Goal: Browse casually

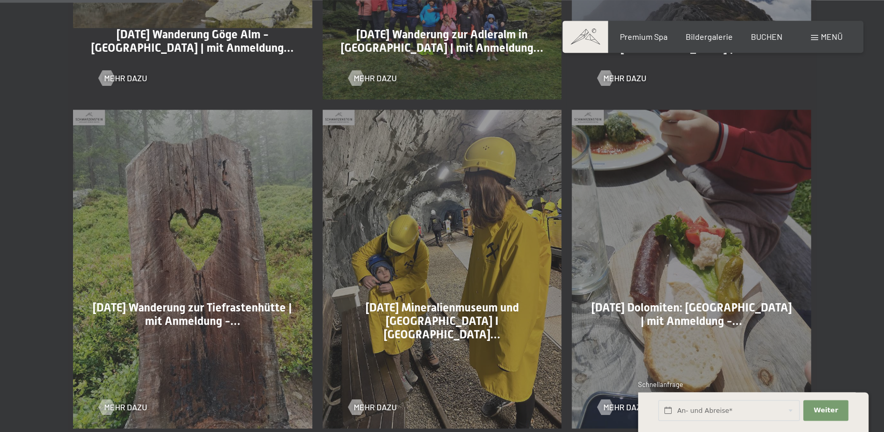
scroll to position [707, 0]
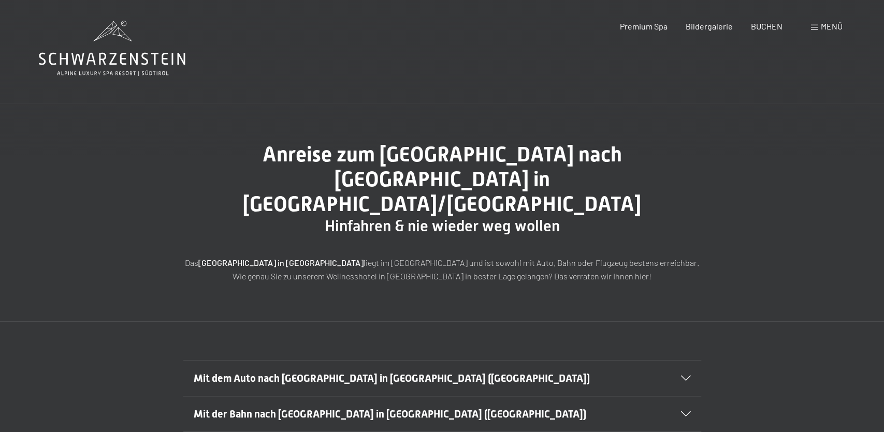
click at [690, 376] on icon at bounding box center [686, 378] width 10 height 5
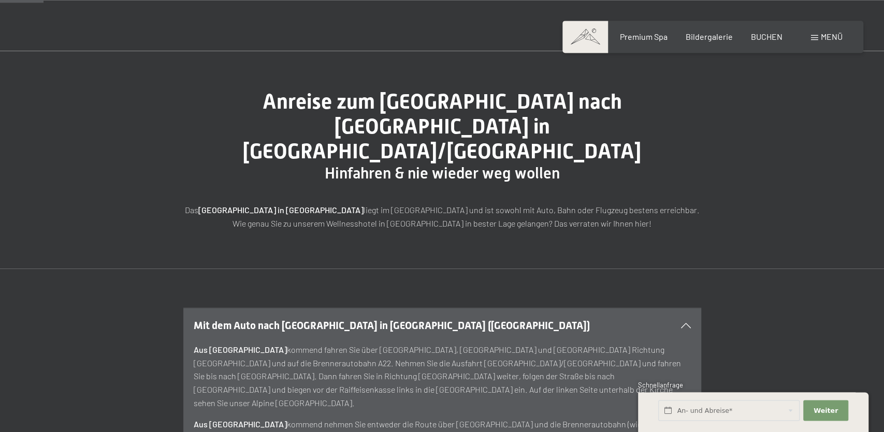
scroll to position [109, 0]
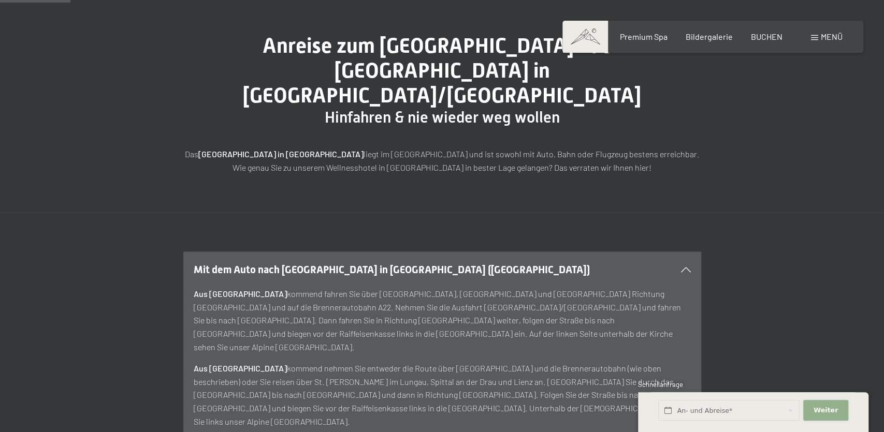
click at [823, 413] on span "Weiter" at bounding box center [825, 410] width 24 height 9
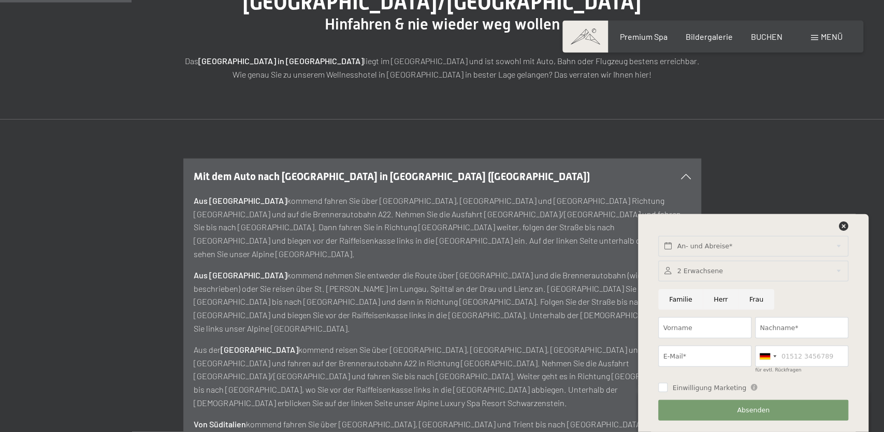
scroll to position [217, 0]
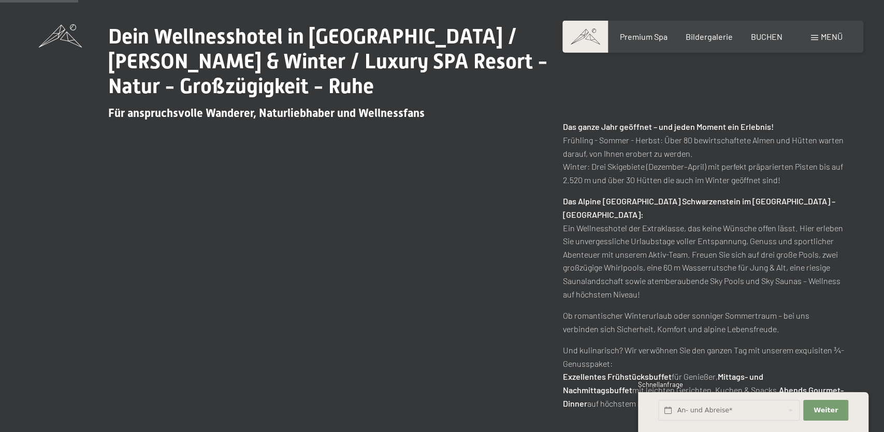
scroll to position [489, 0]
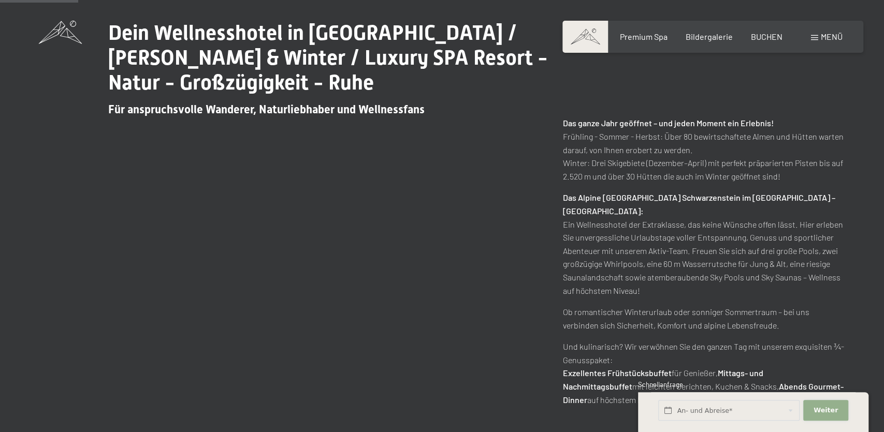
click at [828, 406] on button "Weiter Adressfelder ausblenden" at bounding box center [825, 410] width 45 height 21
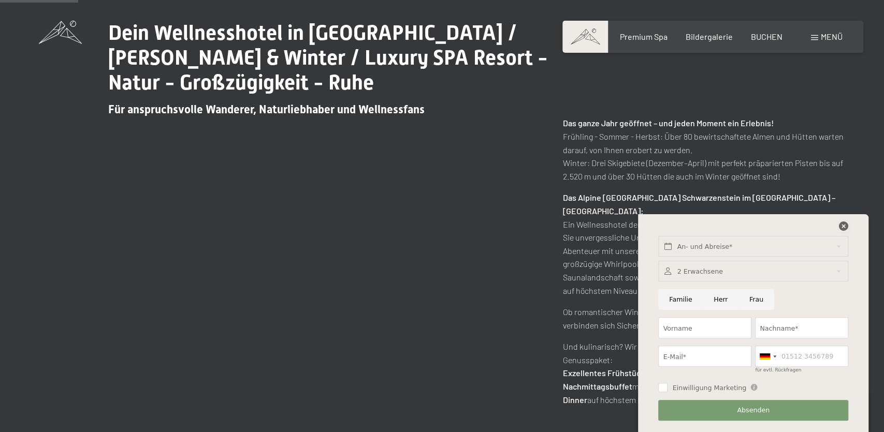
click at [843, 224] on icon at bounding box center [843, 226] width 9 height 9
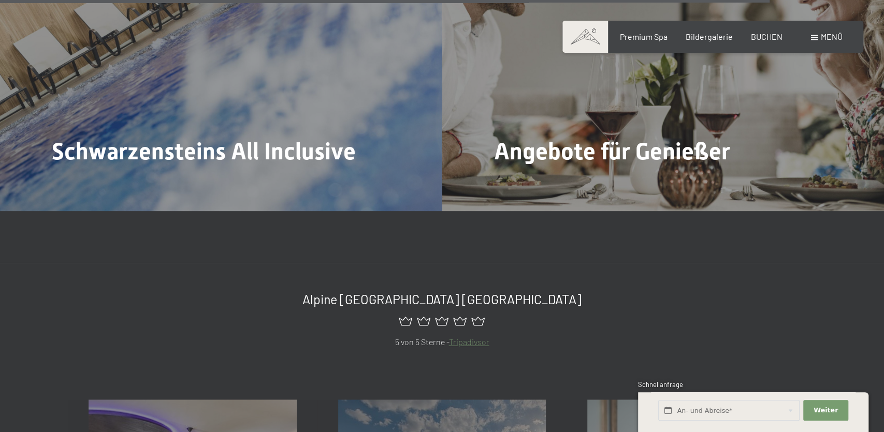
scroll to position [4348, 0]
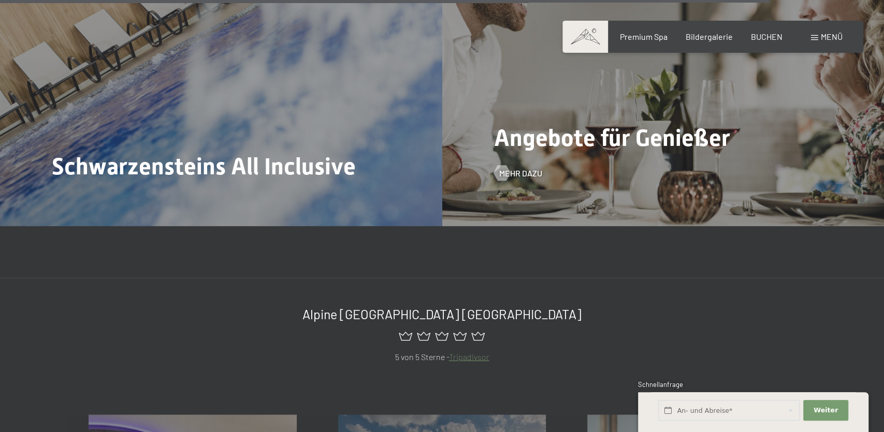
click at [704, 101] on div "Angebote für Genießer Mehr dazu" at bounding box center [663, 59] width 442 height 331
click at [633, 124] on span "Angebote für Genießer" at bounding box center [612, 137] width 236 height 27
click at [540, 168] on span "Mehr dazu" at bounding box center [530, 173] width 43 height 11
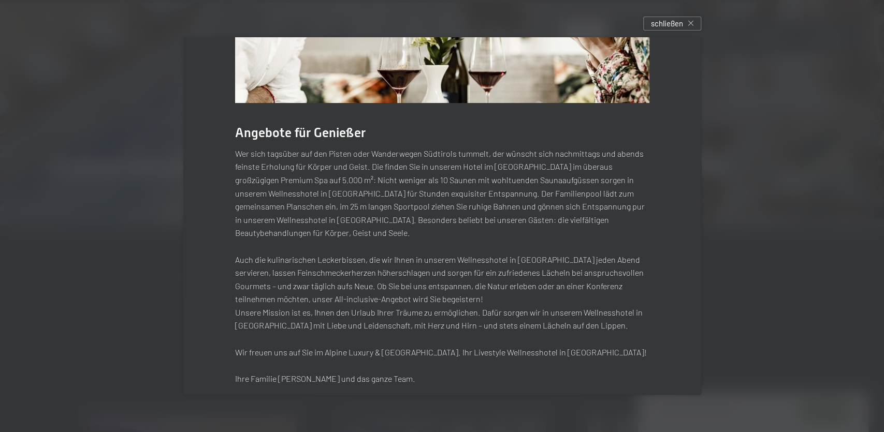
scroll to position [0, 0]
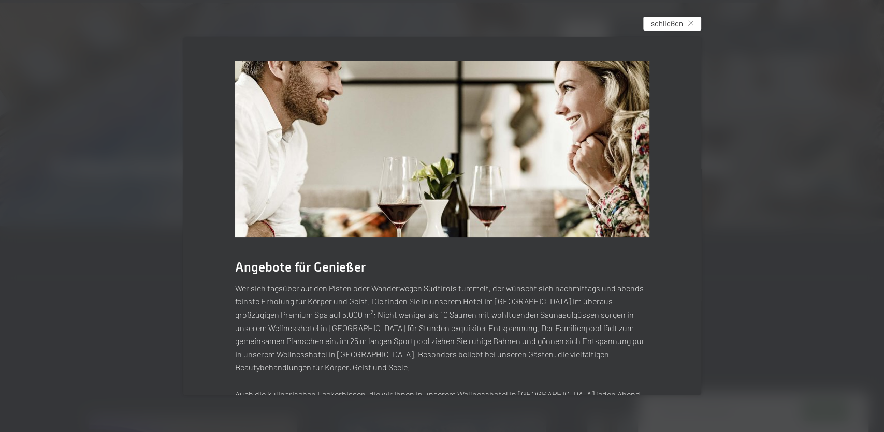
click at [683, 22] on div "schließen" at bounding box center [672, 24] width 58 height 14
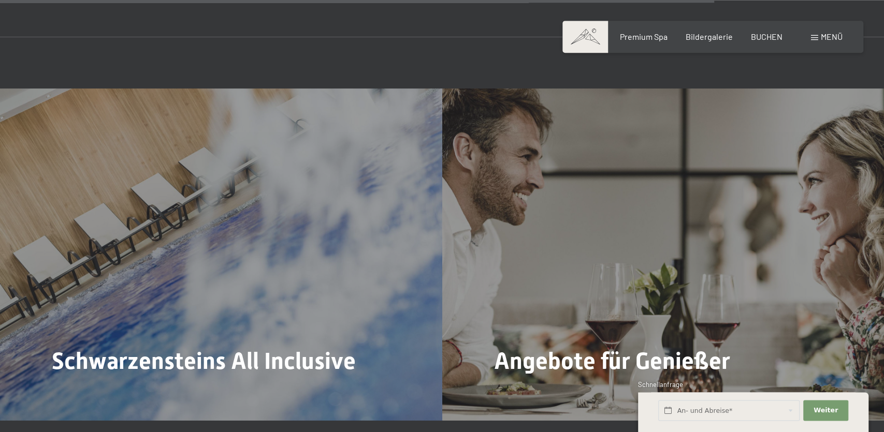
scroll to position [4022, 0]
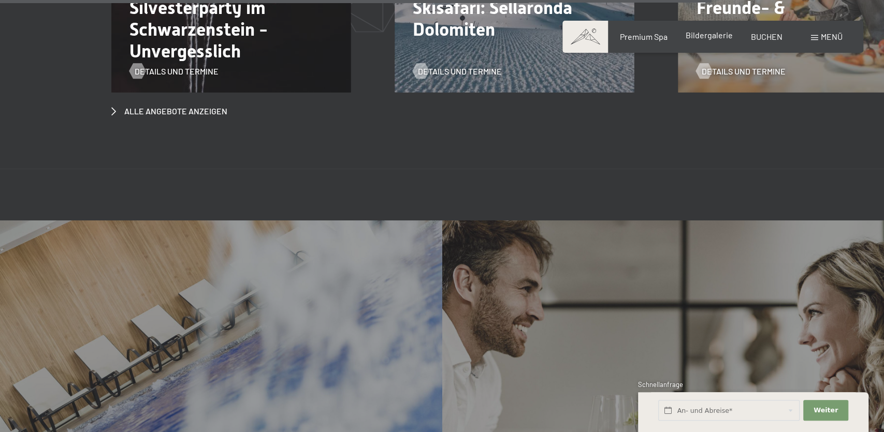
click at [709, 35] on span "Bildergalerie" at bounding box center [708, 35] width 47 height 10
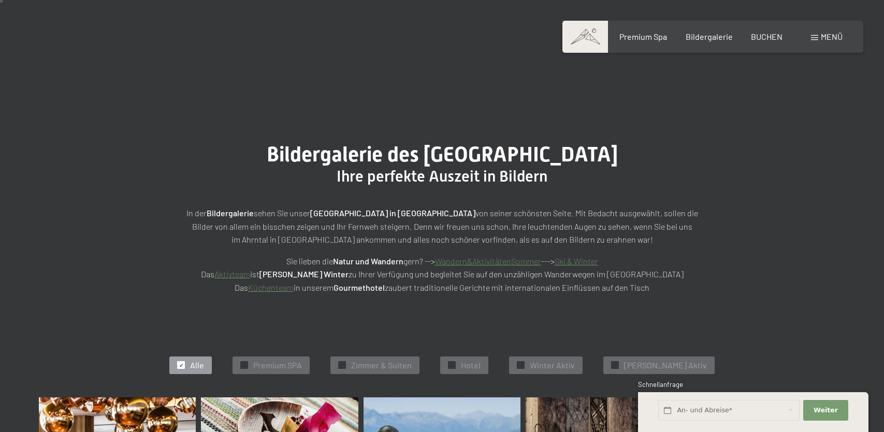
scroll to position [272, 0]
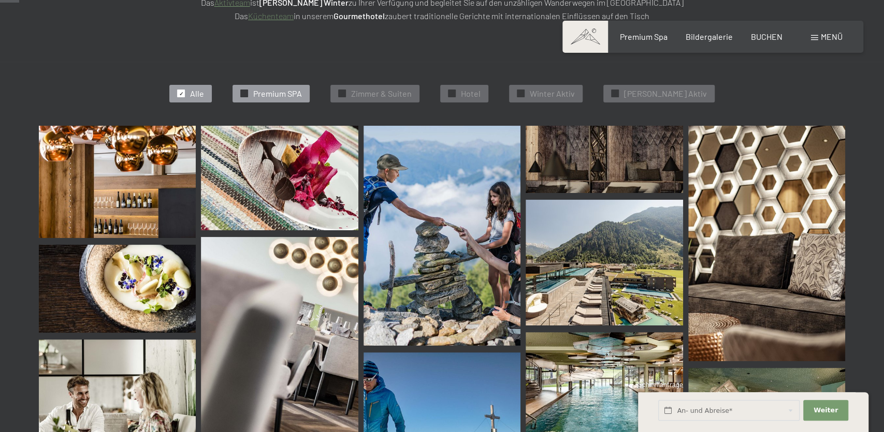
click at [289, 87] on div "✓ Premium SPA" at bounding box center [270, 94] width 77 height 18
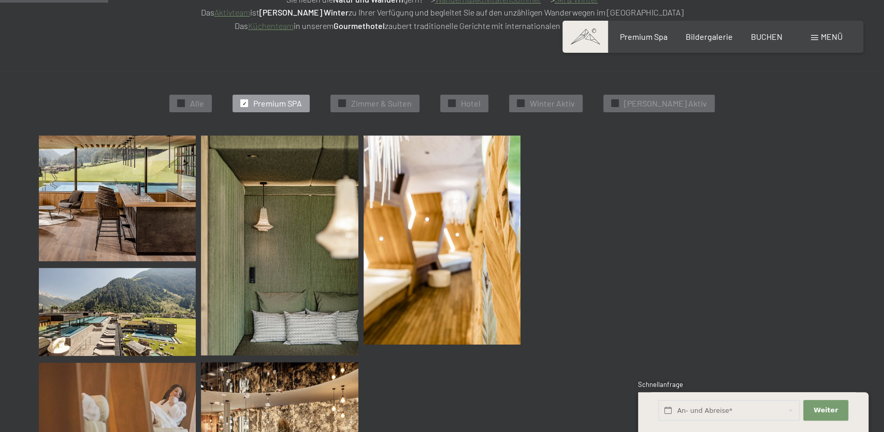
scroll to position [260, 0]
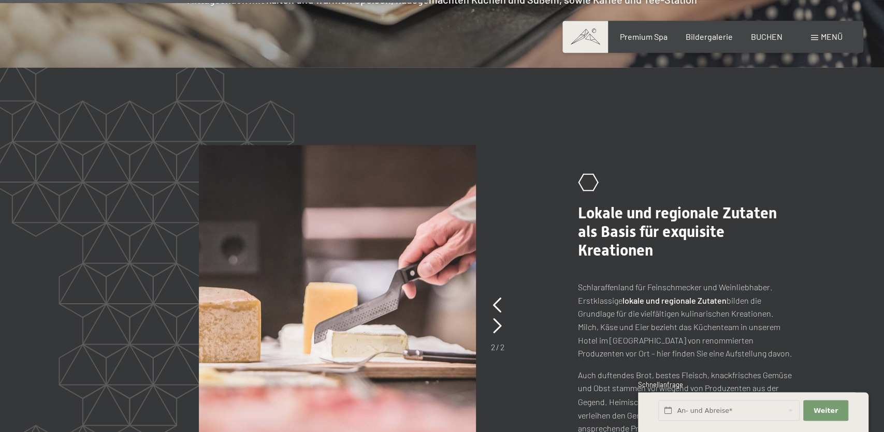
scroll to position [1857, 0]
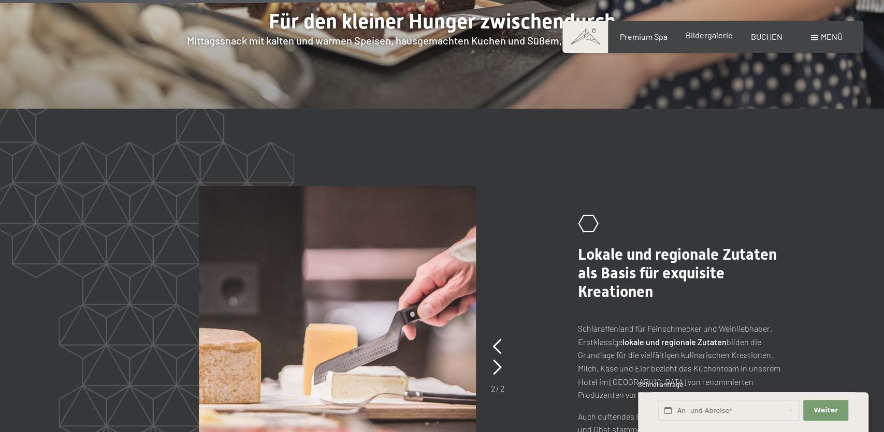
click at [711, 38] on span "Bildergalerie" at bounding box center [708, 35] width 47 height 10
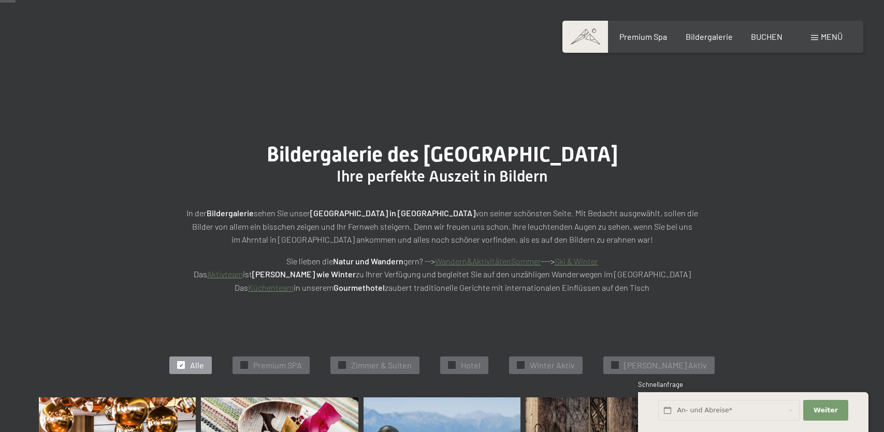
scroll to position [217, 0]
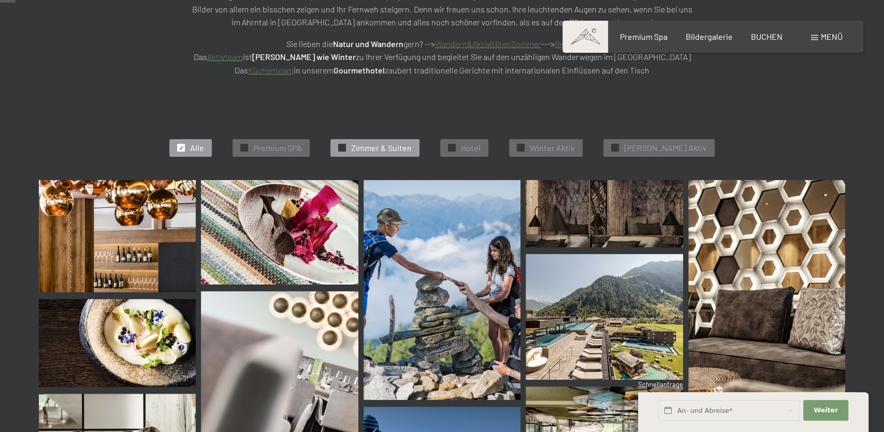
click at [407, 143] on span "Zimmer & Suiten" at bounding box center [381, 147] width 61 height 11
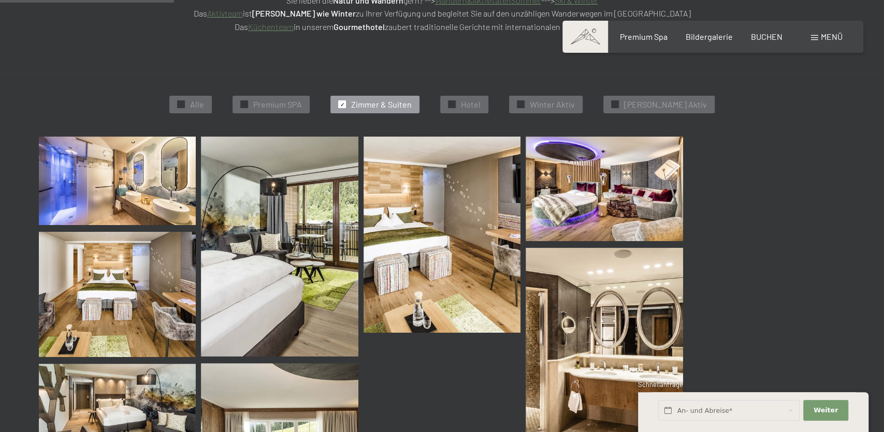
scroll to position [260, 0]
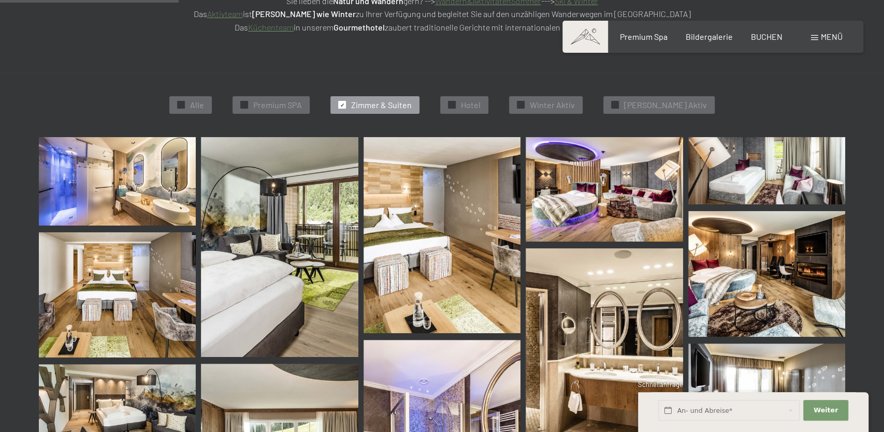
click at [122, 177] on img at bounding box center [117, 181] width 157 height 89
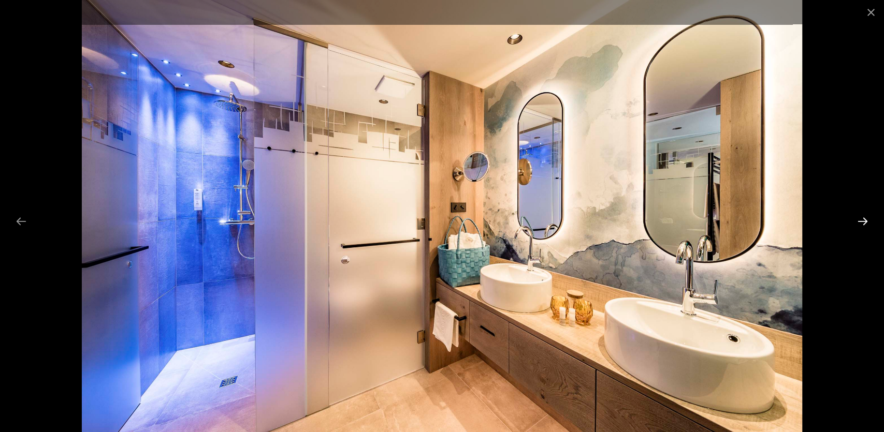
click at [863, 219] on button "Next slide" at bounding box center [862, 221] width 22 height 20
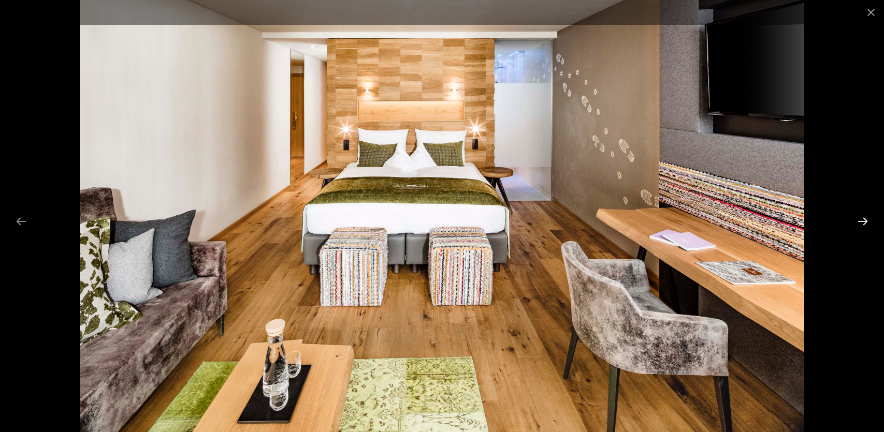
click at [863, 219] on button "Next slide" at bounding box center [862, 221] width 22 height 20
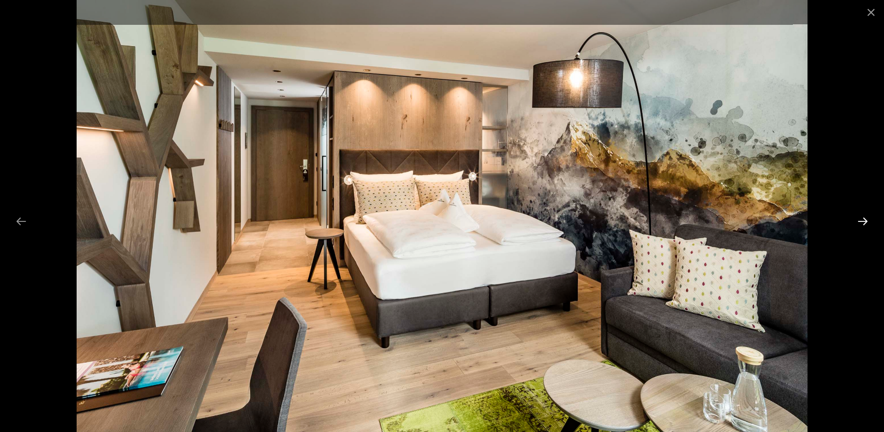
click at [863, 219] on button "Next slide" at bounding box center [862, 221] width 22 height 20
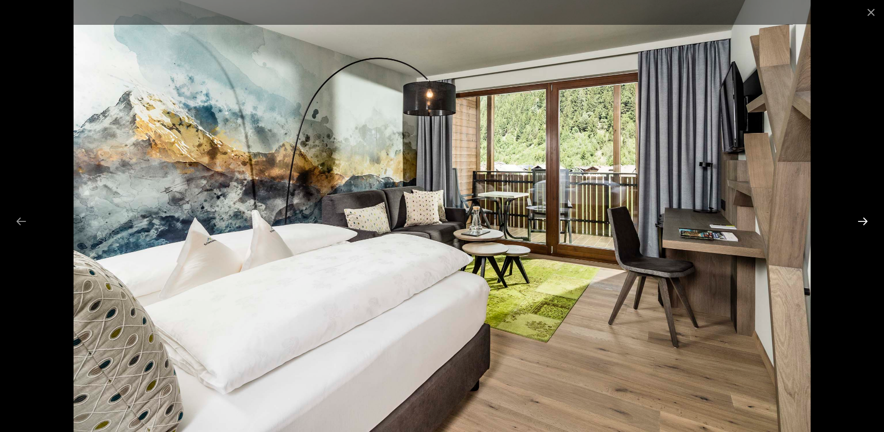
click at [863, 219] on button "Next slide" at bounding box center [862, 221] width 22 height 20
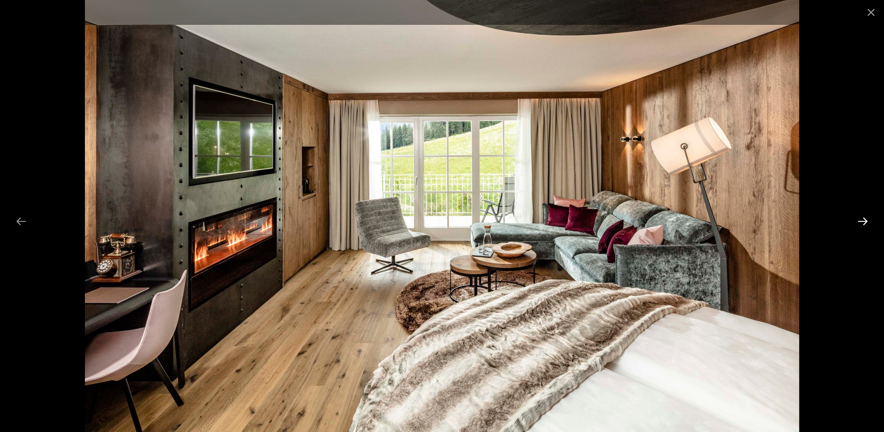
click at [863, 219] on button "Next slide" at bounding box center [862, 221] width 22 height 20
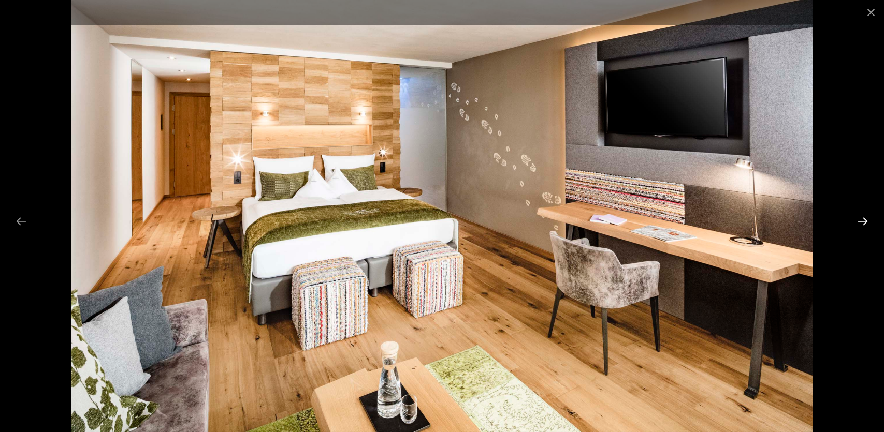
click at [863, 219] on button "Next slide" at bounding box center [862, 221] width 22 height 20
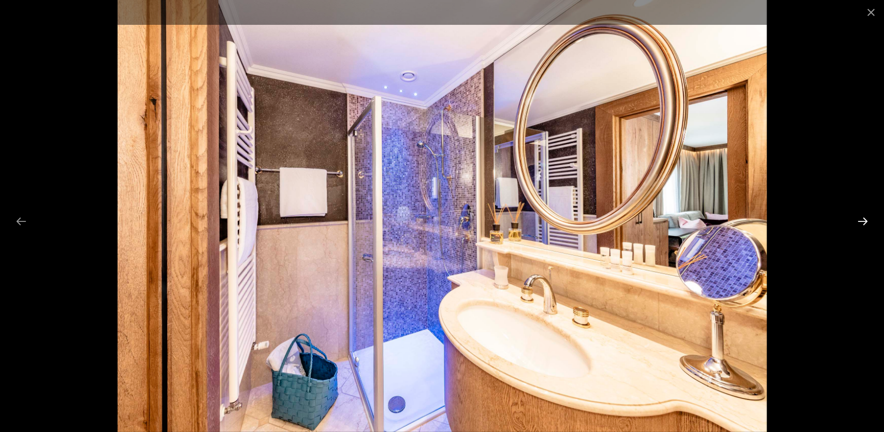
click at [863, 219] on button "Next slide" at bounding box center [862, 221] width 22 height 20
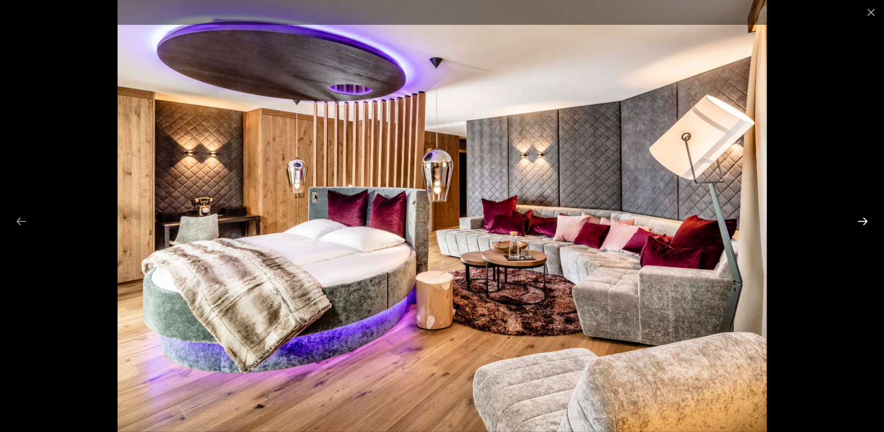
click at [863, 219] on button "Next slide" at bounding box center [862, 221] width 22 height 20
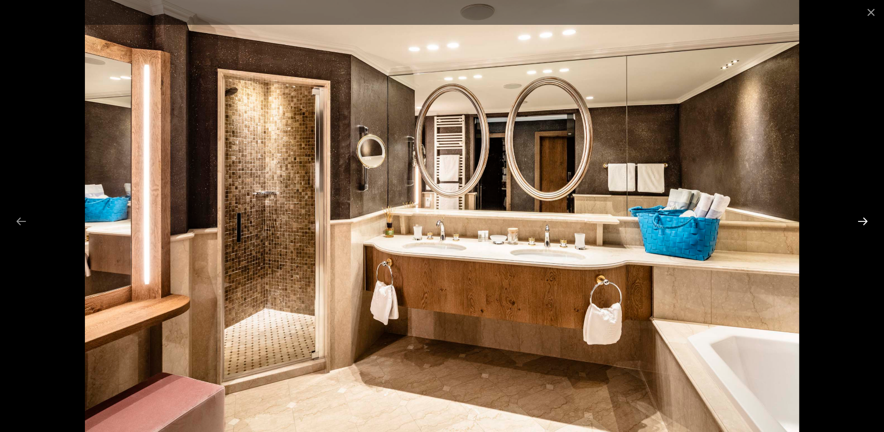
click at [863, 219] on button "Next slide" at bounding box center [862, 221] width 22 height 20
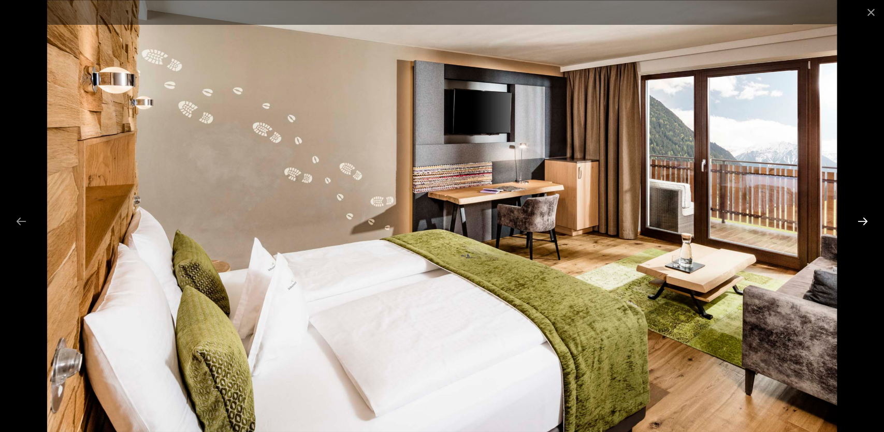
click at [863, 219] on button "Next slide" at bounding box center [862, 221] width 22 height 20
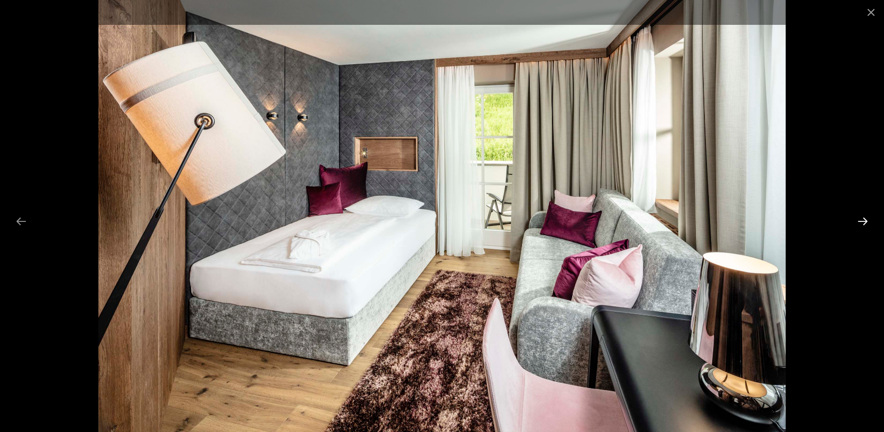
click at [863, 219] on button "Next slide" at bounding box center [862, 221] width 22 height 20
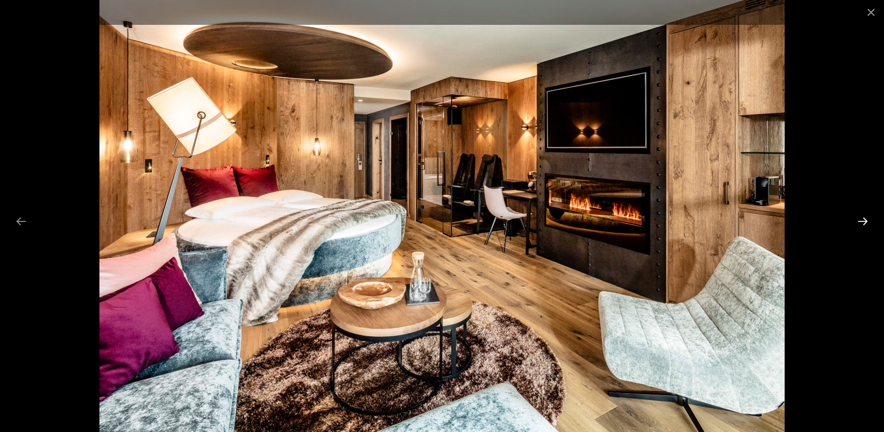
click at [863, 219] on button "Next slide" at bounding box center [862, 221] width 22 height 20
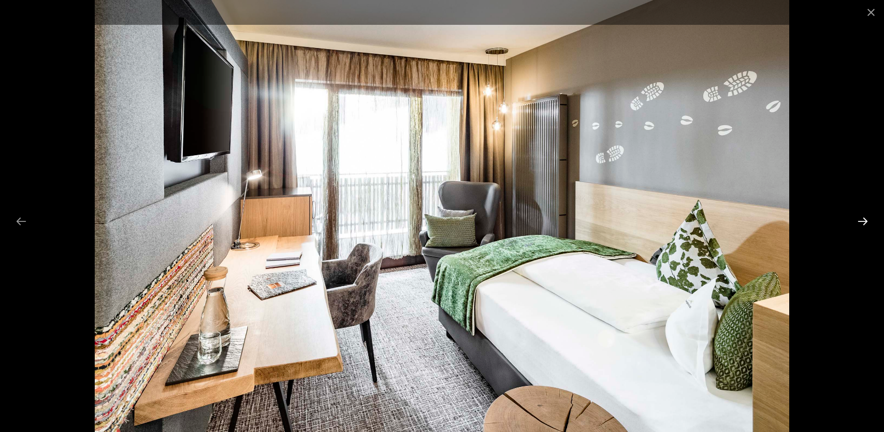
click at [863, 219] on button "Next slide" at bounding box center [862, 221] width 22 height 20
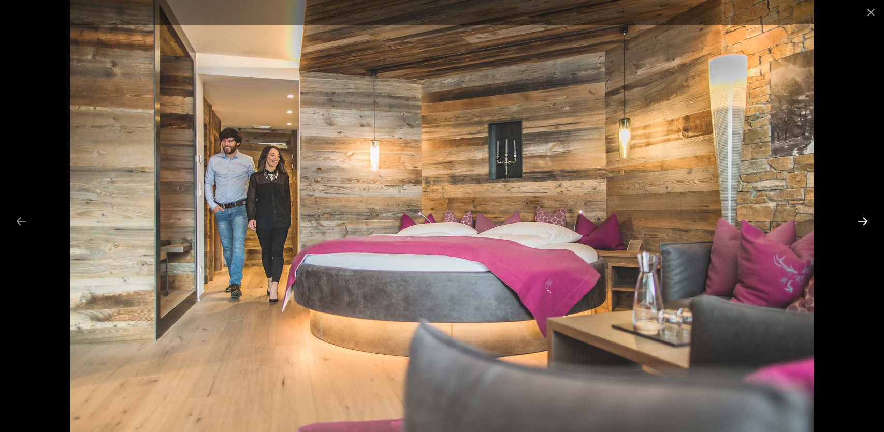
click at [863, 219] on button "Next slide" at bounding box center [862, 221] width 22 height 20
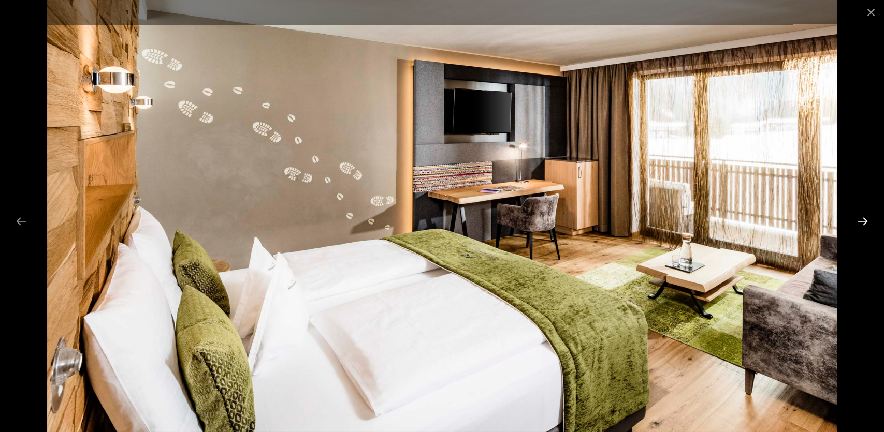
click at [863, 219] on button "Next slide" at bounding box center [862, 221] width 22 height 20
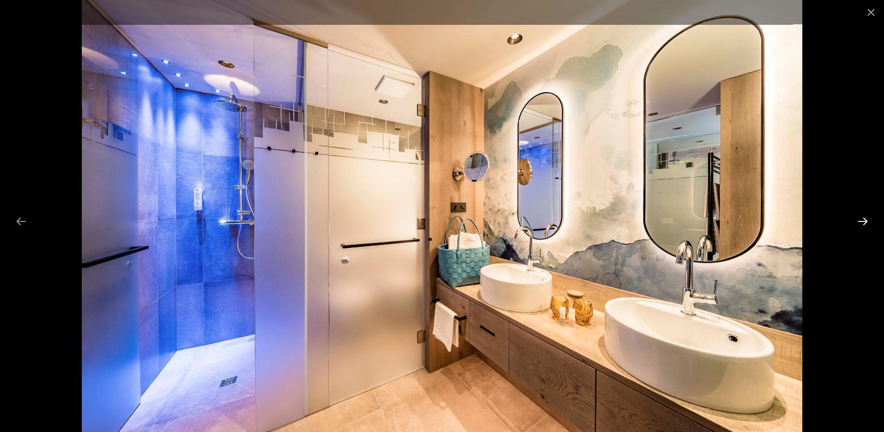
click at [863, 219] on button "Next slide" at bounding box center [862, 221] width 22 height 20
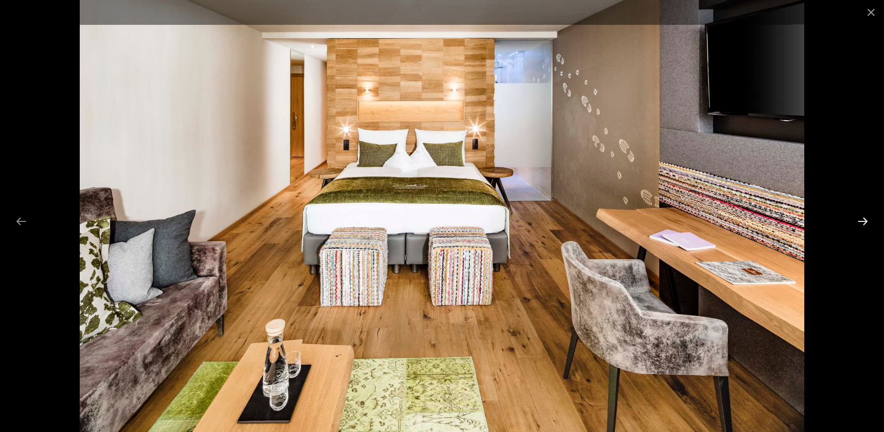
click at [863, 219] on button "Next slide" at bounding box center [862, 221] width 22 height 20
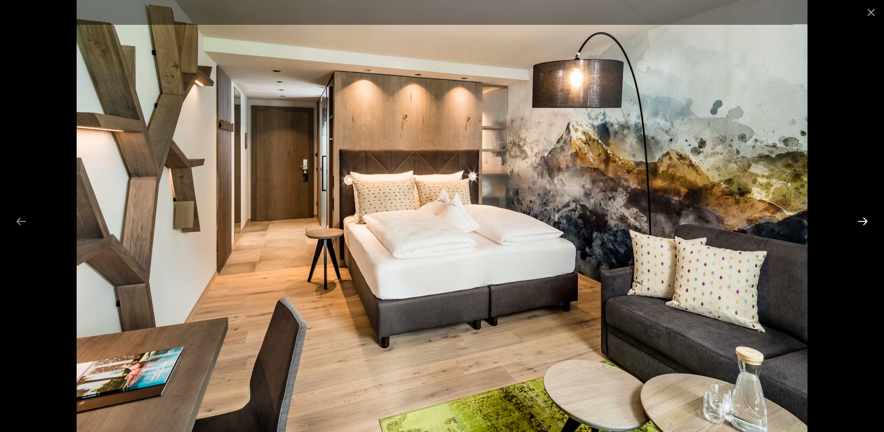
click at [863, 219] on button "Next slide" at bounding box center [862, 221] width 22 height 20
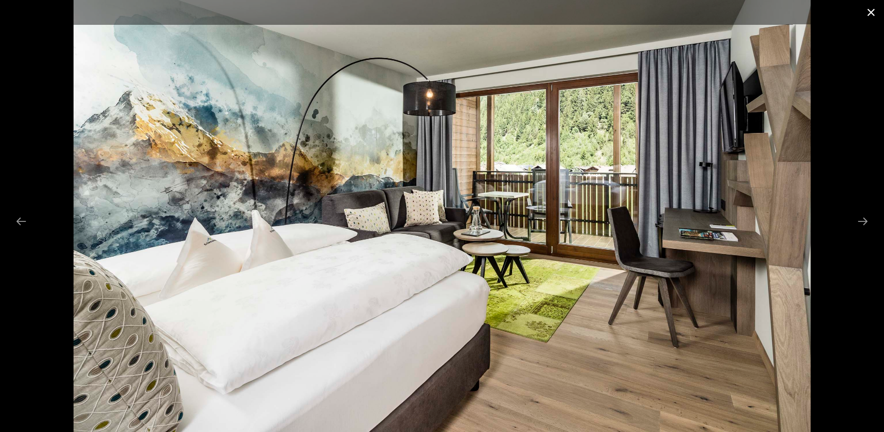
click at [869, 9] on button "Close gallery" at bounding box center [871, 12] width 26 height 24
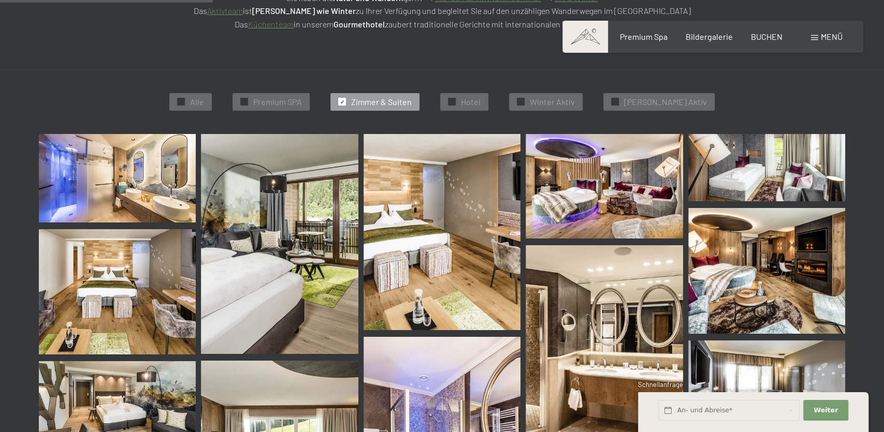
scroll to position [43, 0]
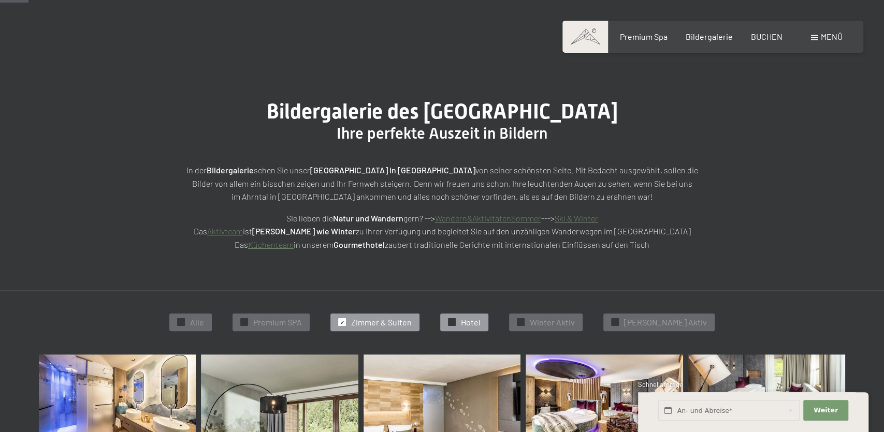
click at [480, 325] on span "Hotel" at bounding box center [471, 322] width 20 height 11
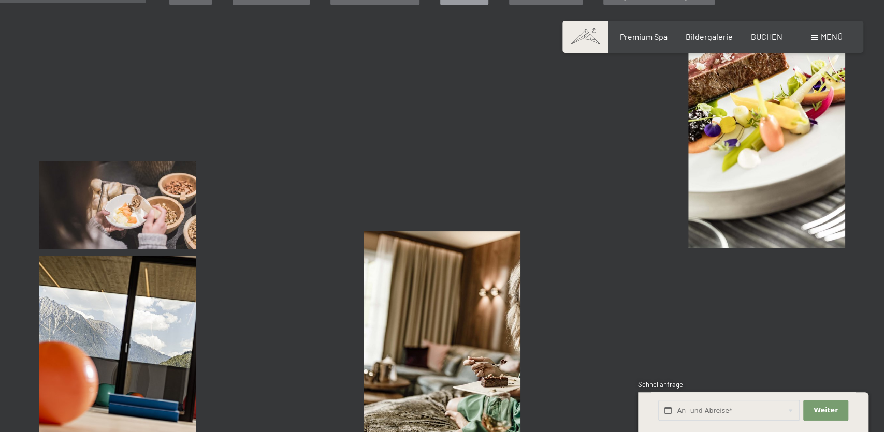
scroll to position [206, 0]
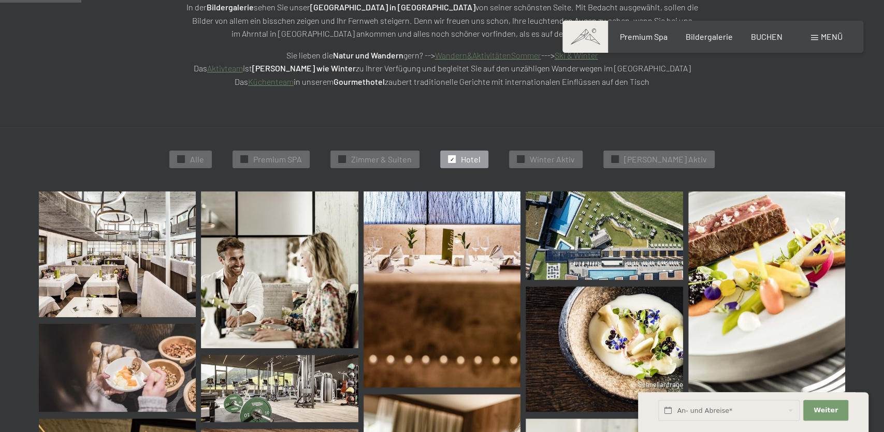
click at [671, 342] on img at bounding box center [603, 350] width 157 height 126
